Goal: Task Accomplishment & Management: Manage account settings

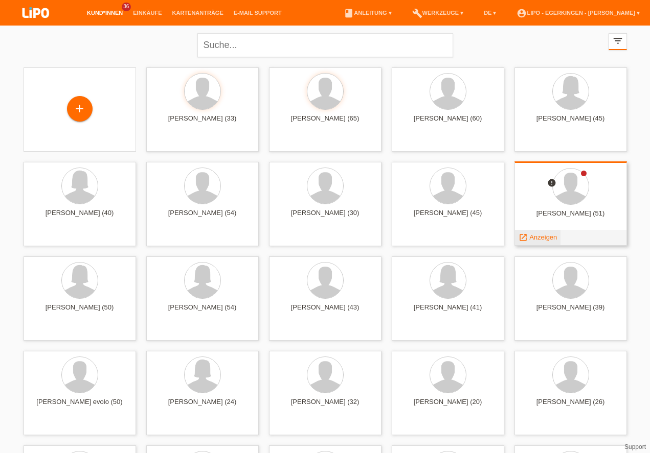
click at [544, 239] on span "Anzeigen" at bounding box center [543, 238] width 28 height 8
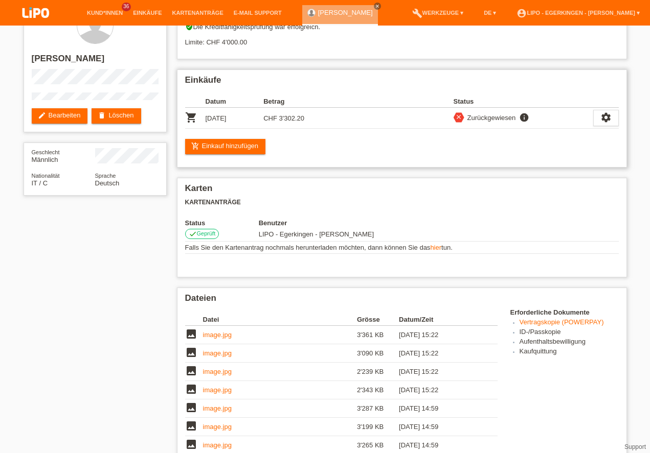
scroll to position [58, 0]
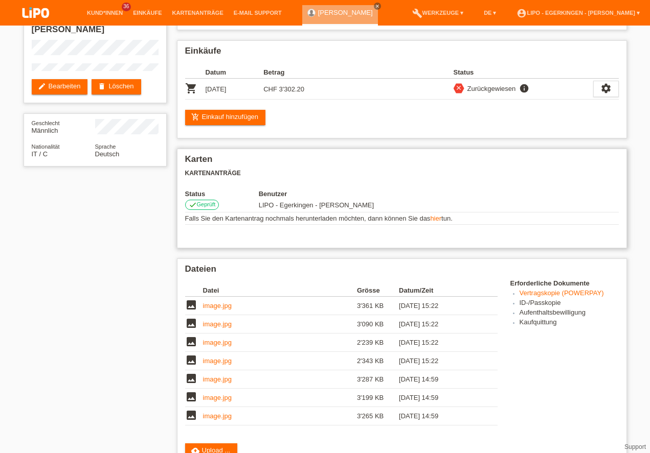
click at [439, 219] on link "hier" at bounding box center [435, 219] width 11 height 8
click at [609, 87] on icon "settings" at bounding box center [605, 88] width 11 height 11
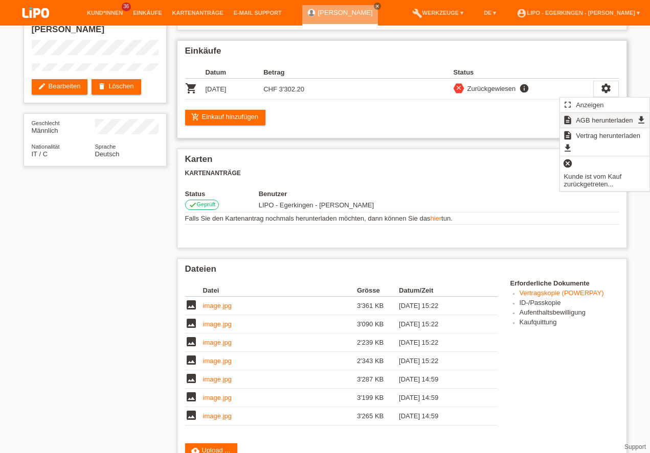
click at [581, 120] on span "AGB herunterladen" at bounding box center [604, 120] width 60 height 12
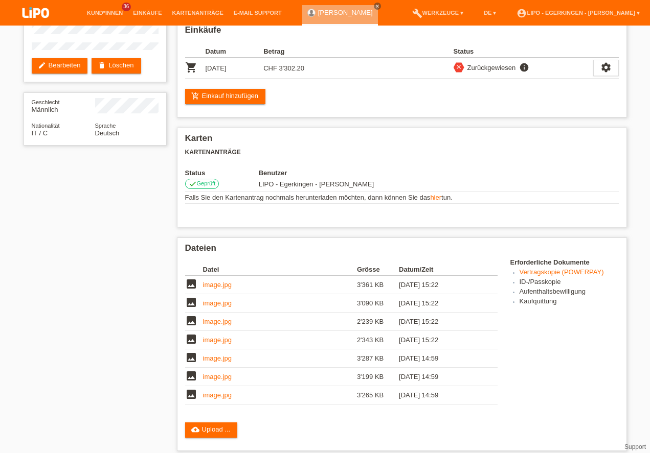
scroll to position [0, 0]
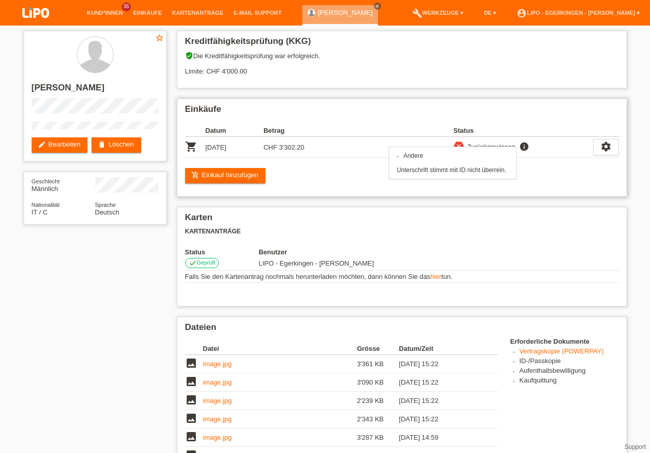
click at [523, 147] on icon "info" at bounding box center [524, 147] width 12 height 10
click at [607, 144] on icon "settings" at bounding box center [605, 146] width 11 height 11
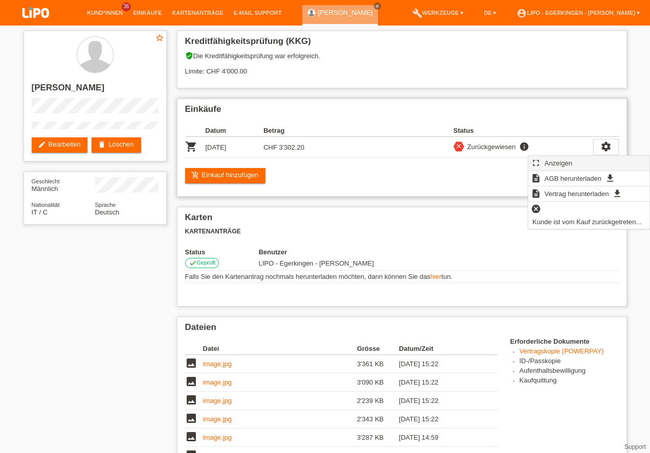
click at [555, 162] on span "Anzeigen" at bounding box center [558, 163] width 31 height 12
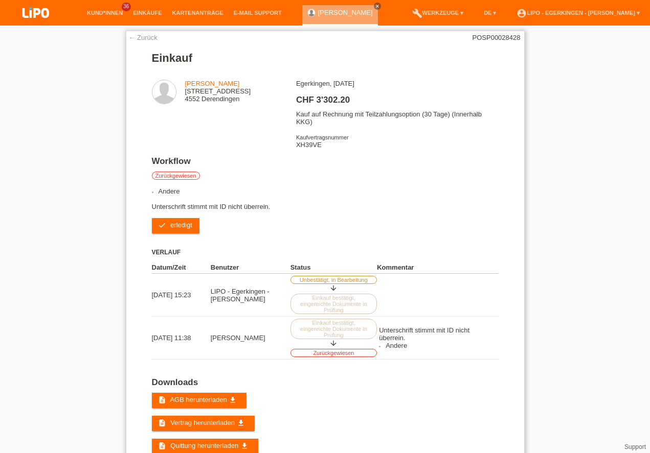
scroll to position [27, 0]
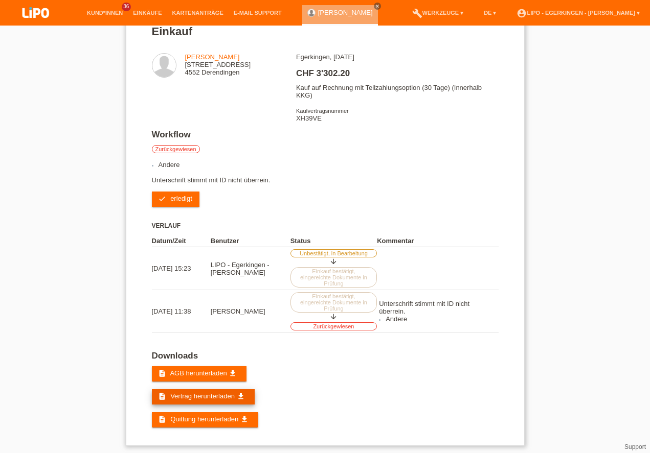
click at [199, 393] on span "Vertrag herunterladen" at bounding box center [202, 397] width 64 height 8
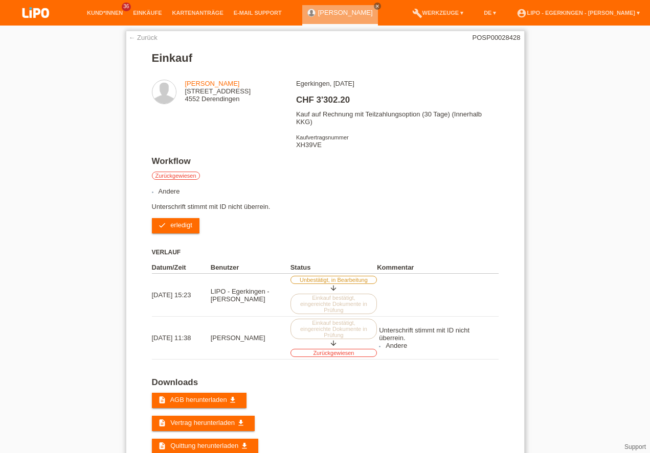
click at [142, 35] on link "← Zurück" at bounding box center [143, 38] width 29 height 8
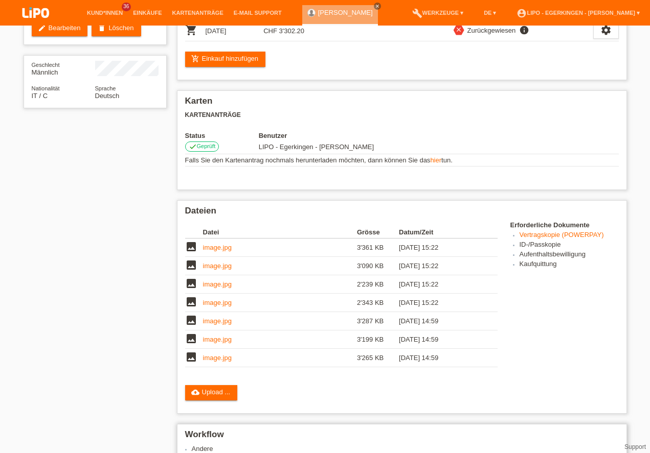
scroll to position [262, 0]
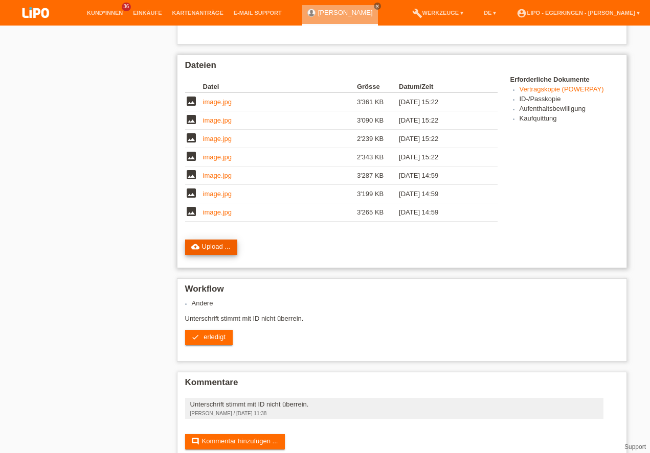
click at [208, 246] on link "cloud_upload Upload ..." at bounding box center [211, 247] width 53 height 15
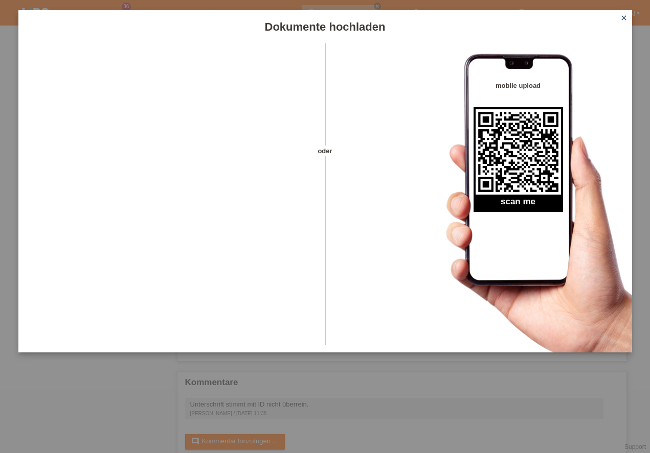
click at [626, 19] on icon "close" at bounding box center [624, 18] width 8 height 8
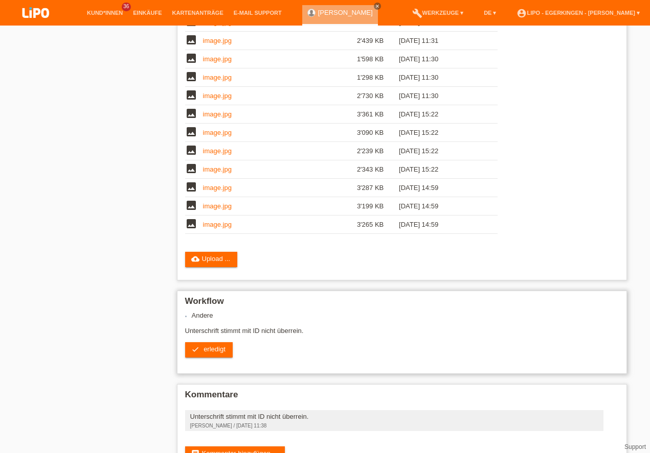
scroll to position [62, 0]
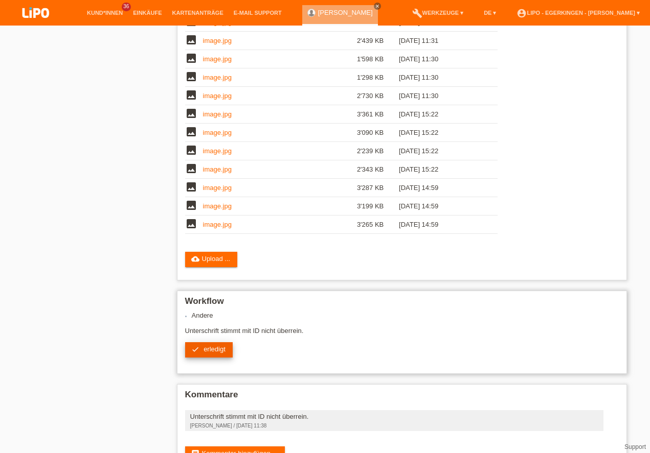
click at [197, 346] on icon "check" at bounding box center [195, 350] width 8 height 8
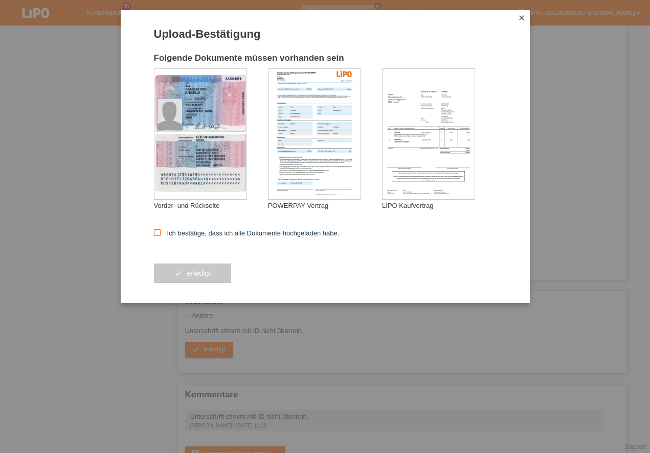
click at [156, 233] on icon at bounding box center [157, 233] width 7 height 7
click at [156, 233] on input "Ich bestätige, dass ich alle Dokumente hochgeladen habe." at bounding box center [157, 233] width 7 height 7
checkbox input "true"
click at [203, 275] on button "check erledigt" at bounding box center [193, 273] width 78 height 19
